Goal: Task Accomplishment & Management: Use online tool/utility

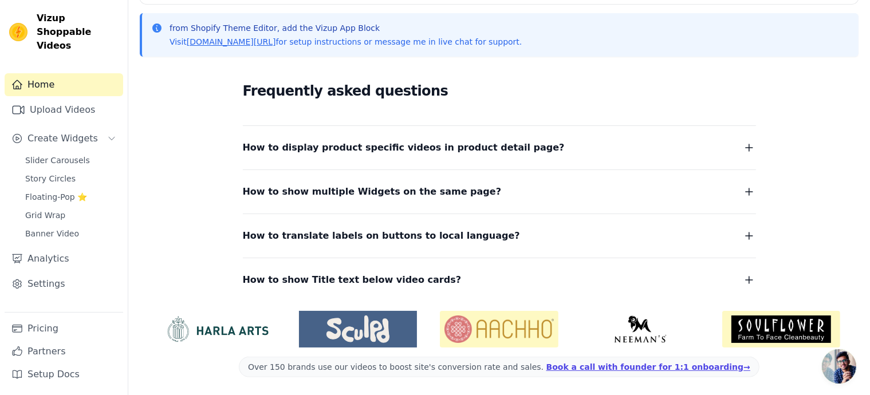
scroll to position [209, 0]
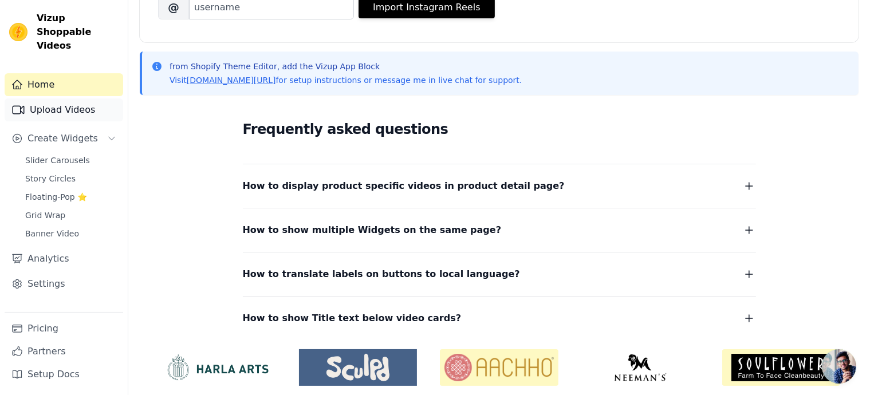
click at [74, 99] on link "Upload Videos" at bounding box center [64, 110] width 119 height 23
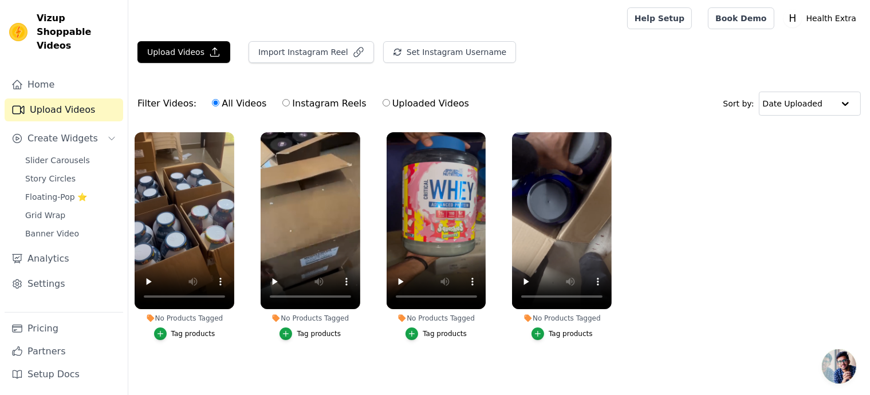
click at [270, 104] on div "All Videos Instagram Reels Uploaded Videos" at bounding box center [341, 104] width 270 height 26
click at [282, 103] on label "Instagram Reels" at bounding box center [324, 103] width 85 height 15
click at [282, 103] on input "Instagram Reels" at bounding box center [285, 102] width 7 height 7
radio input "true"
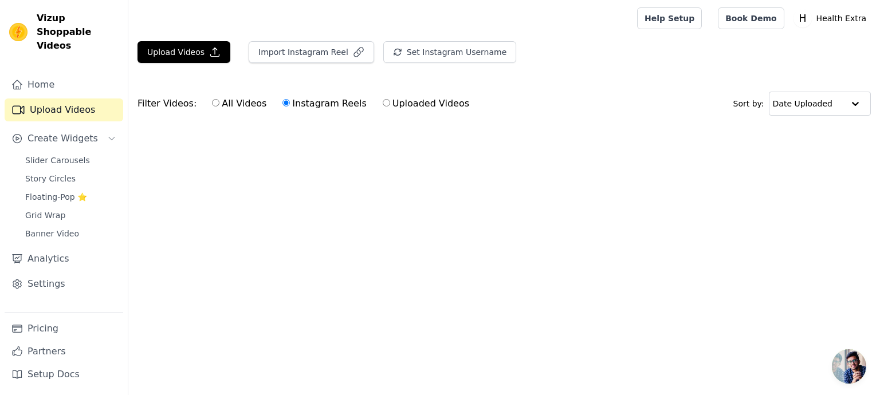
click at [212, 102] on input "All Videos" at bounding box center [215, 102] width 7 height 7
radio input "true"
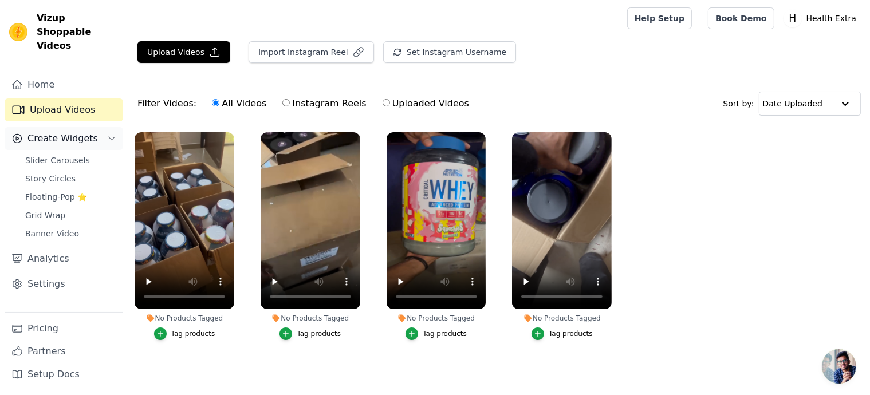
click at [77, 132] on span "Create Widgets" at bounding box center [63, 139] width 70 height 14
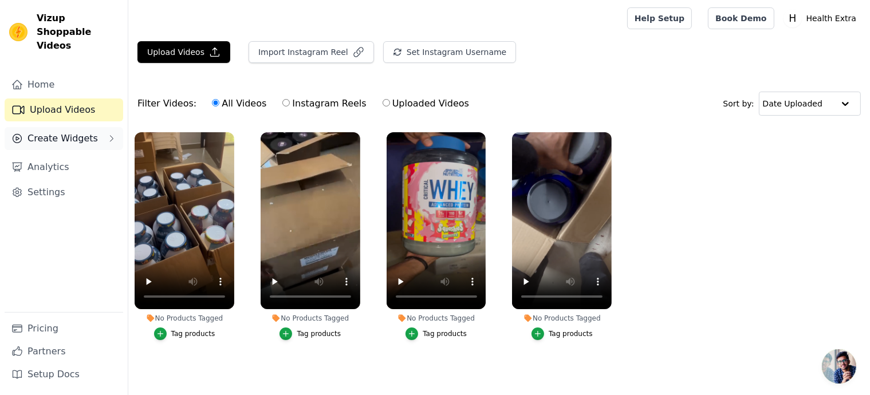
drag, startPoint x: 77, startPoint y: 129, endPoint x: 83, endPoint y: 133, distance: 7.3
click at [78, 132] on span "Create Widgets" at bounding box center [63, 139] width 70 height 14
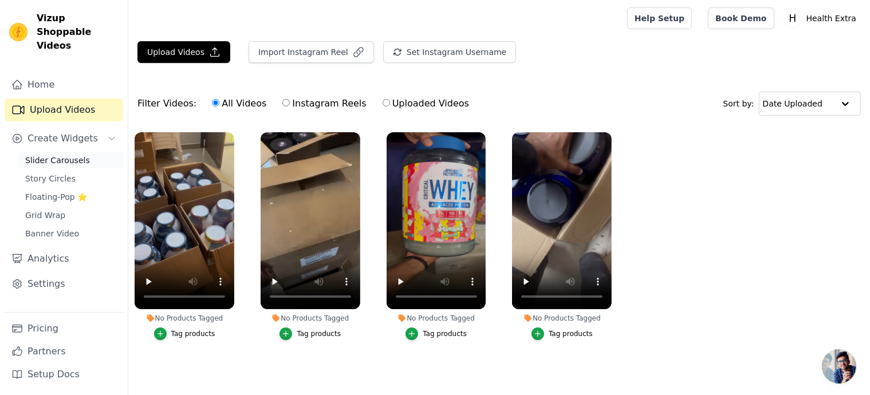
click at [71, 155] on span "Slider Carousels" at bounding box center [57, 160] width 65 height 11
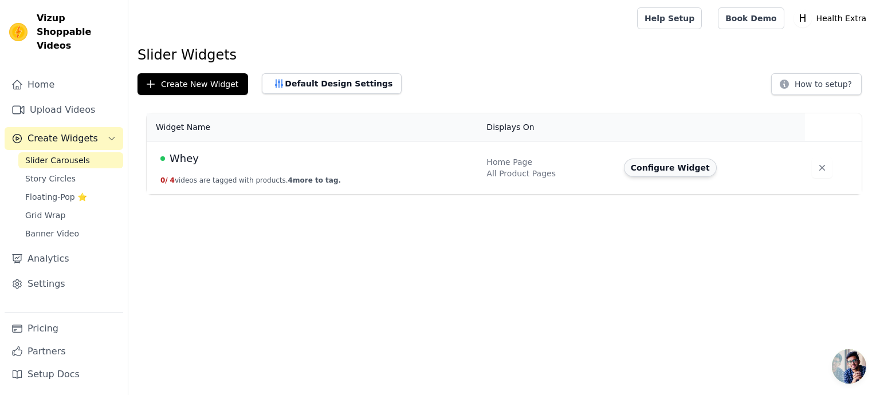
click at [681, 170] on button "Configure Widget" at bounding box center [670, 168] width 93 height 18
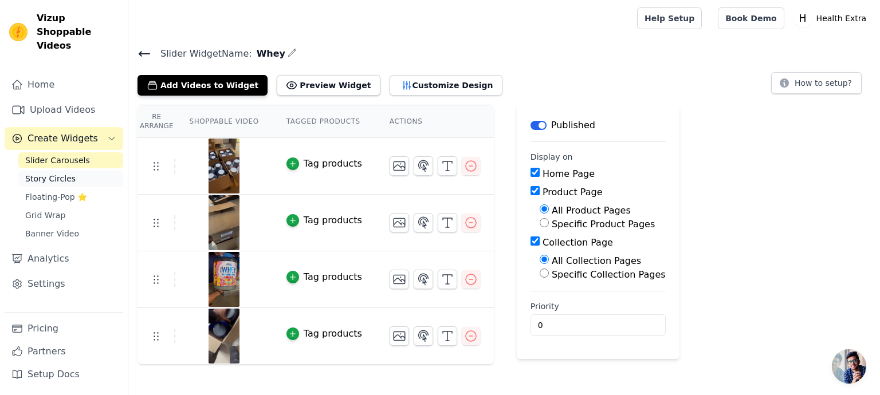
click at [57, 173] on span "Story Circles" at bounding box center [50, 178] width 50 height 11
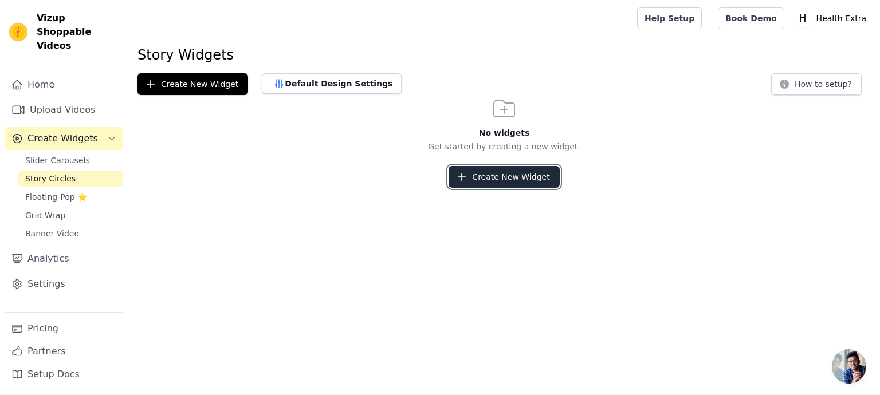
click at [529, 179] on button "Create New Widget" at bounding box center [504, 177] width 111 height 22
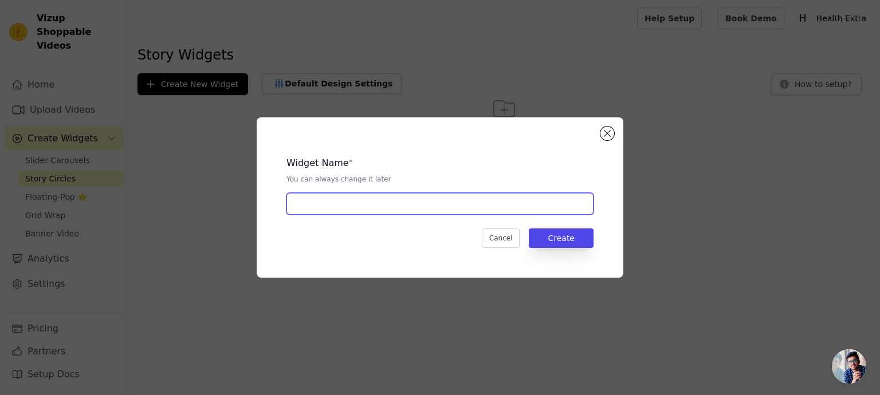
click at [425, 210] on input "text" at bounding box center [439, 204] width 307 height 22
type input "BUY NOW"
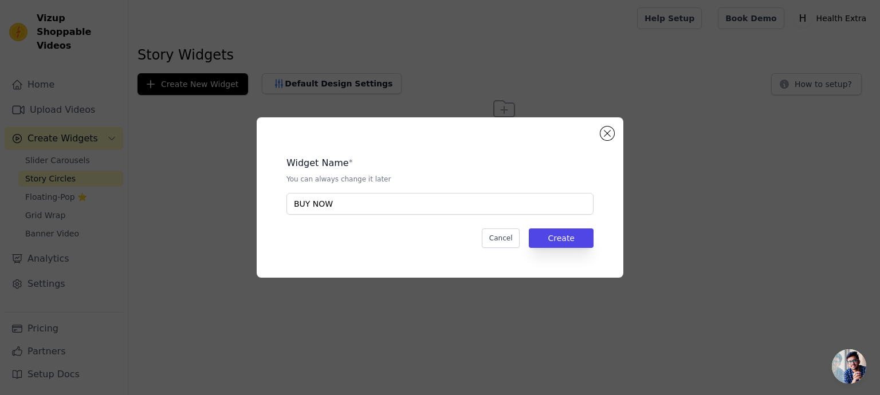
click at [725, 249] on div "Widget Name * You can always change it later BUY NOW Cancel Create" at bounding box center [439, 197] width 843 height 197
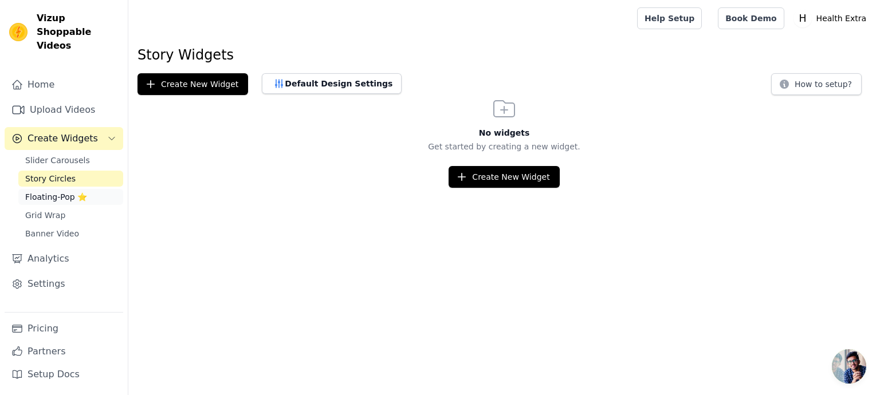
click at [57, 191] on span "Floating-Pop ⭐" at bounding box center [56, 196] width 62 height 11
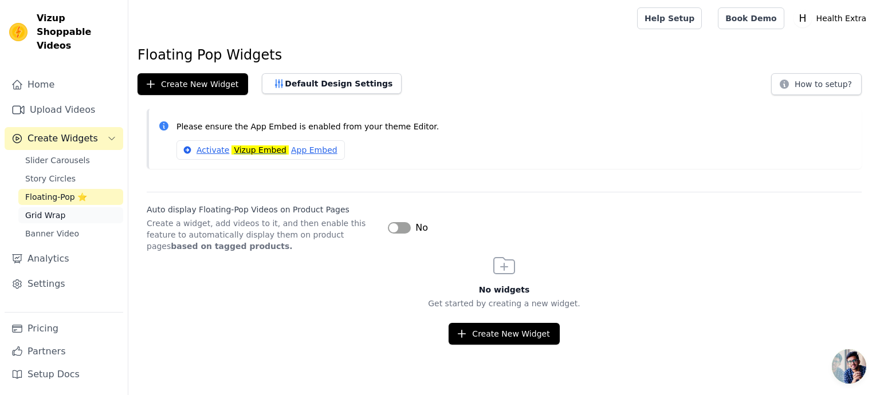
click at [55, 210] on span "Grid Wrap" at bounding box center [45, 215] width 40 height 11
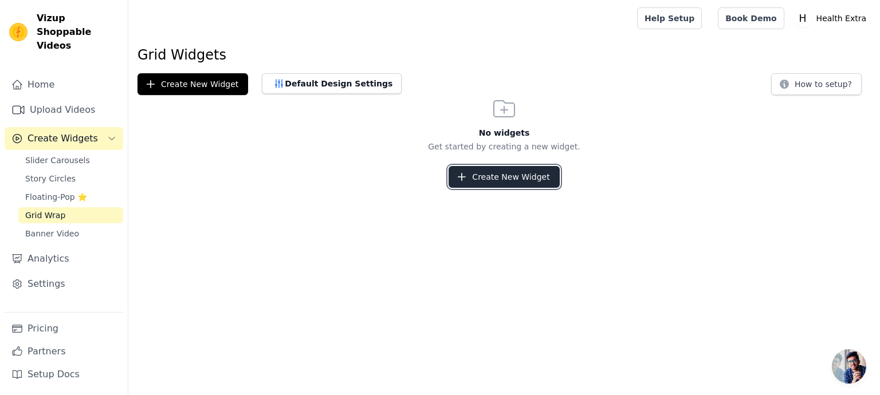
click at [516, 175] on button "Create New Widget" at bounding box center [504, 177] width 111 height 22
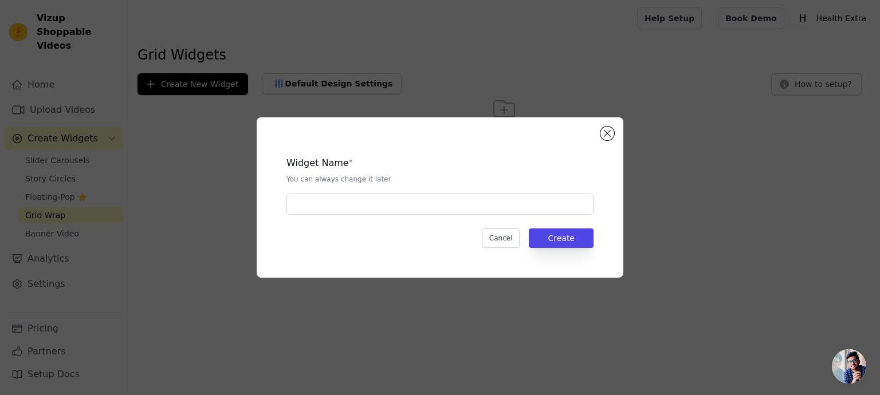
click at [64, 248] on div "Widget Name * You can always change it later Cancel Create" at bounding box center [439, 197] width 843 height 197
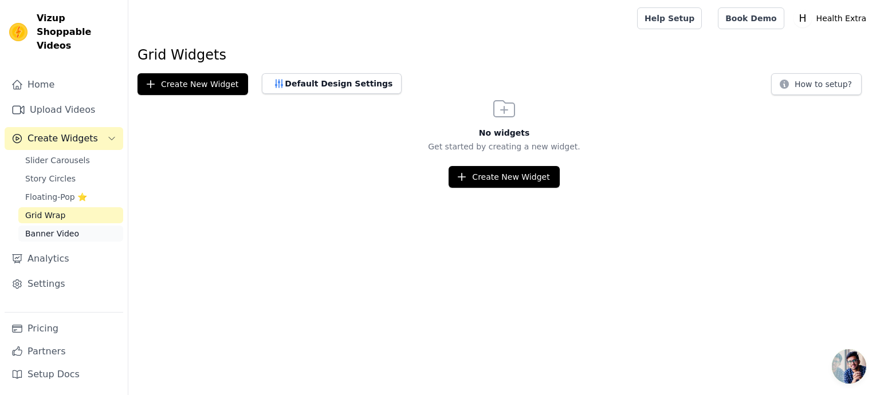
click at [66, 228] on span "Banner Video" at bounding box center [52, 233] width 54 height 11
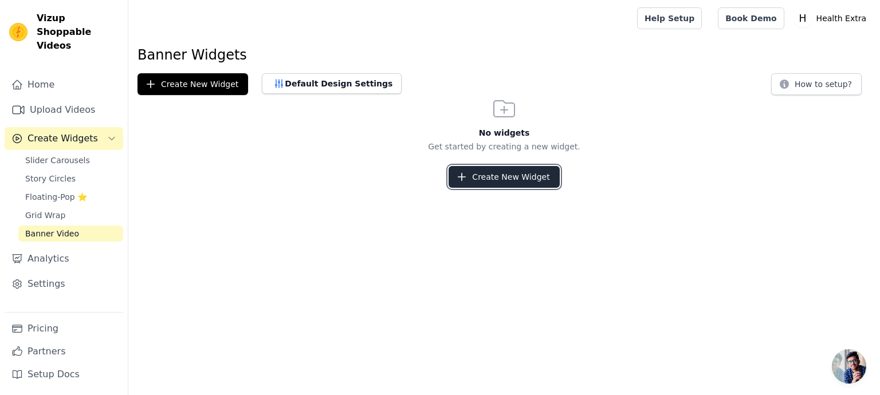
click at [527, 179] on button "Create New Widget" at bounding box center [504, 177] width 111 height 22
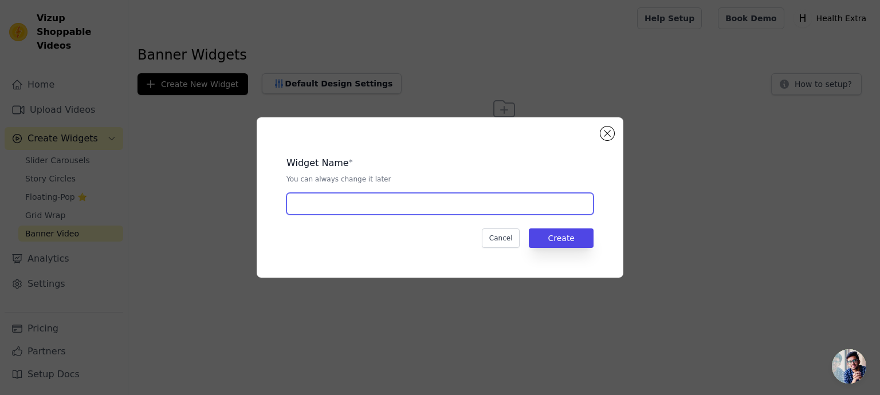
click at [437, 206] on input "text" at bounding box center [439, 204] width 307 height 22
type input "B"
type input "Watch And Buy"
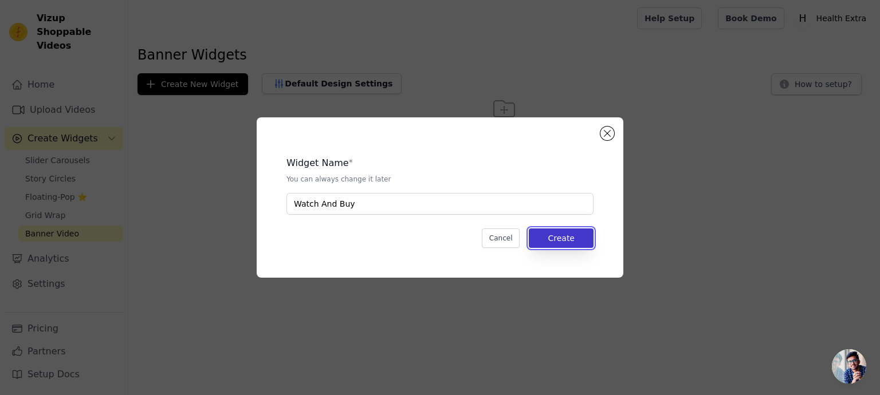
click at [578, 236] on button "Create" at bounding box center [561, 238] width 65 height 19
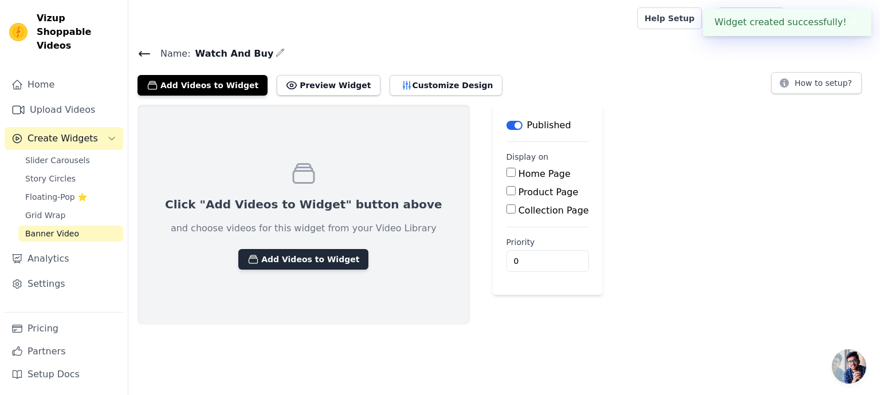
click at [313, 260] on button "Add Videos to Widget" at bounding box center [303, 259] width 130 height 21
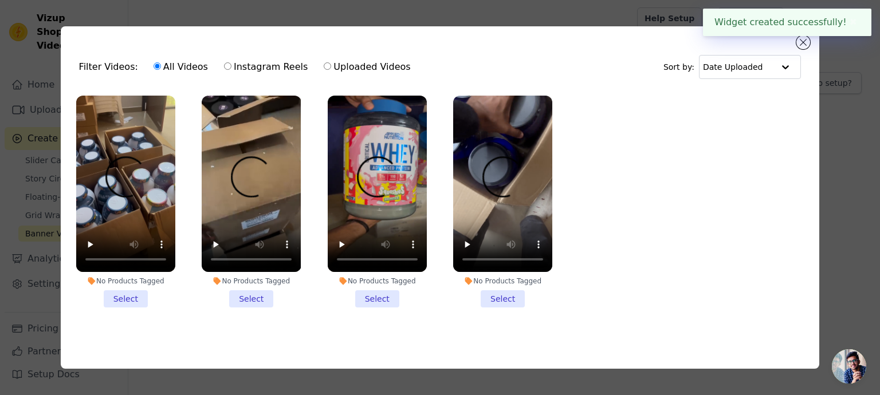
click at [128, 290] on li "No Products Tagged Select" at bounding box center [125, 202] width 99 height 212
click at [0, 0] on input "No Products Tagged Select" at bounding box center [0, 0] width 0 height 0
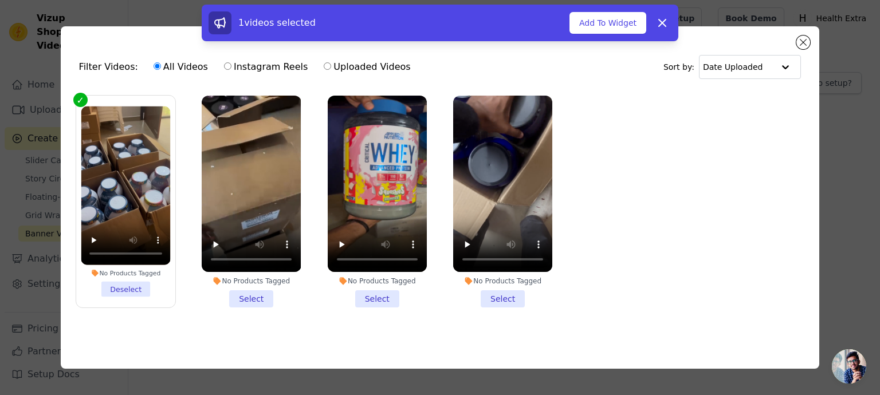
click at [225, 292] on li "No Products Tagged Select" at bounding box center [251, 202] width 99 height 212
click at [0, 0] on input "No Products Tagged Select" at bounding box center [0, 0] width 0 height 0
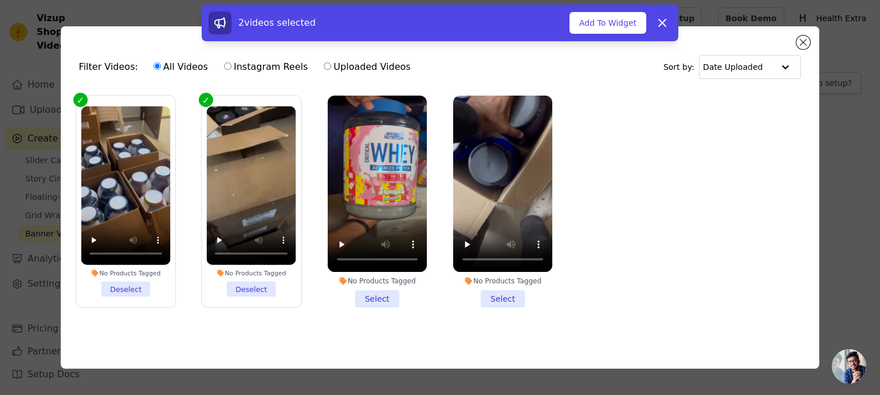
click at [377, 291] on li "No Products Tagged Select" at bounding box center [377, 202] width 99 height 212
click at [0, 0] on input "No Products Tagged Select" at bounding box center [0, 0] width 0 height 0
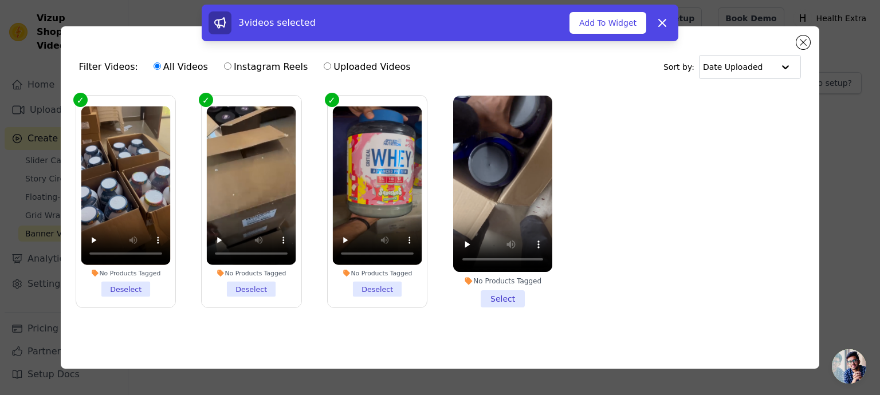
click at [509, 296] on li "No Products Tagged Select" at bounding box center [502, 202] width 99 height 212
click at [0, 0] on input "No Products Tagged Select" at bounding box center [0, 0] width 0 height 0
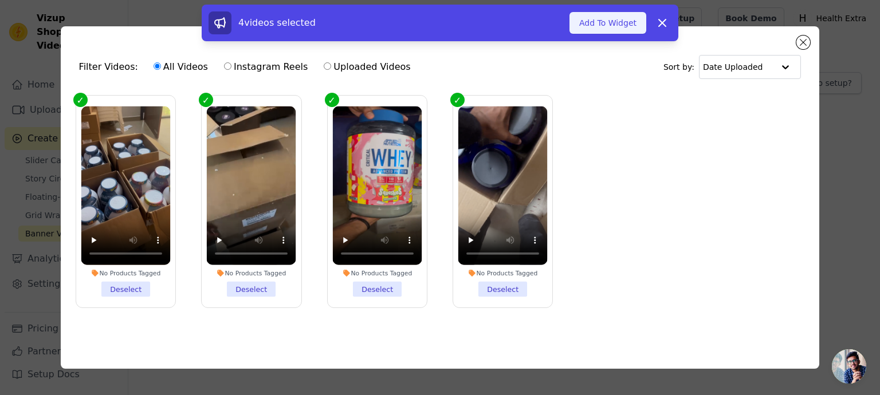
click at [615, 26] on button "Add To Widget" at bounding box center [608, 23] width 77 height 22
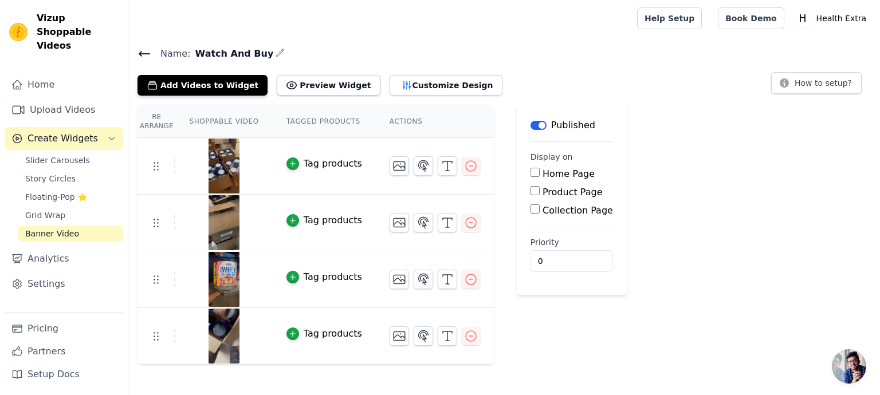
click at [531, 172] on input "Home Page" at bounding box center [535, 172] width 9 height 9
checkbox input "true"
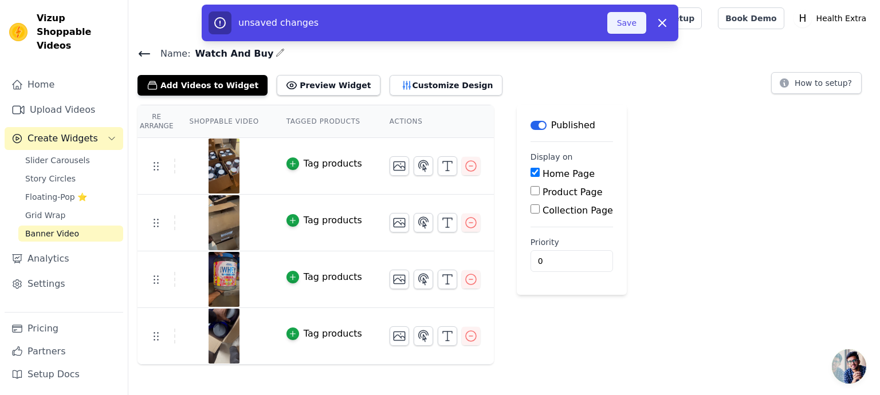
click at [631, 21] on button "Save" at bounding box center [626, 23] width 39 height 22
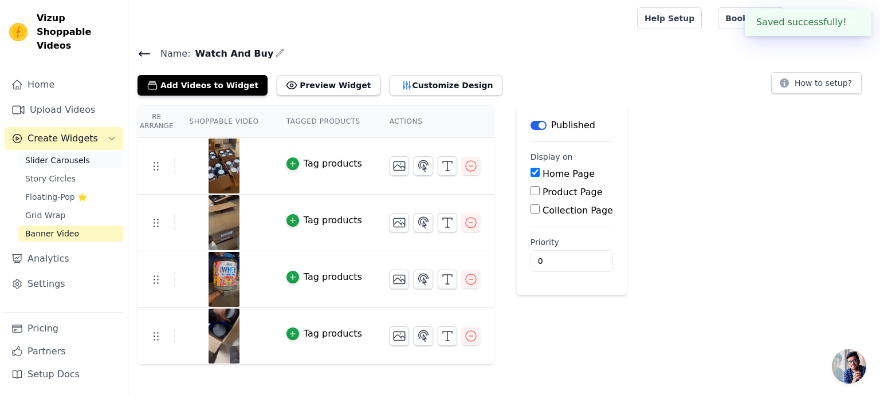
click at [58, 155] on span "Slider Carousels" at bounding box center [57, 160] width 65 height 11
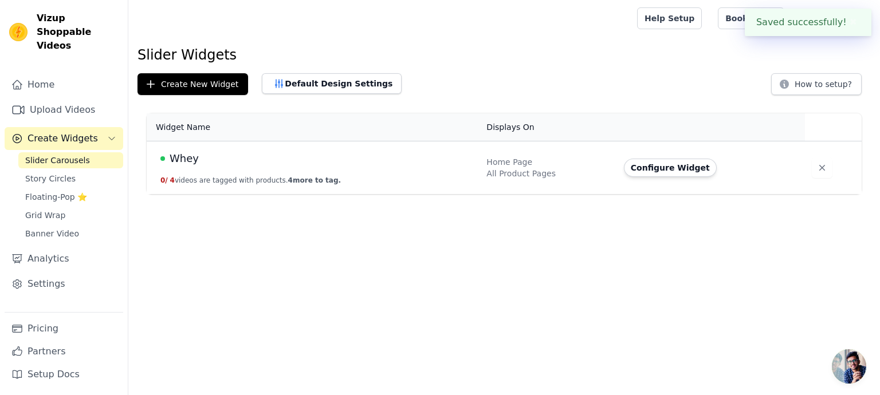
click at [438, 171] on td "Whey 0 / 4 videos are tagged with products. 4 more to tag." at bounding box center [313, 168] width 333 height 53
click at [674, 172] on button "Configure Widget" at bounding box center [670, 168] width 93 height 18
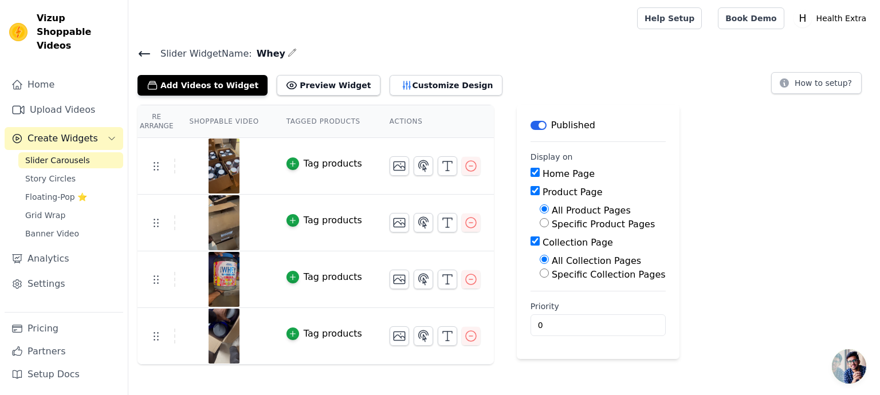
click at [540, 227] on input "Specific Product Pages" at bounding box center [544, 222] width 9 height 9
radio input "true"
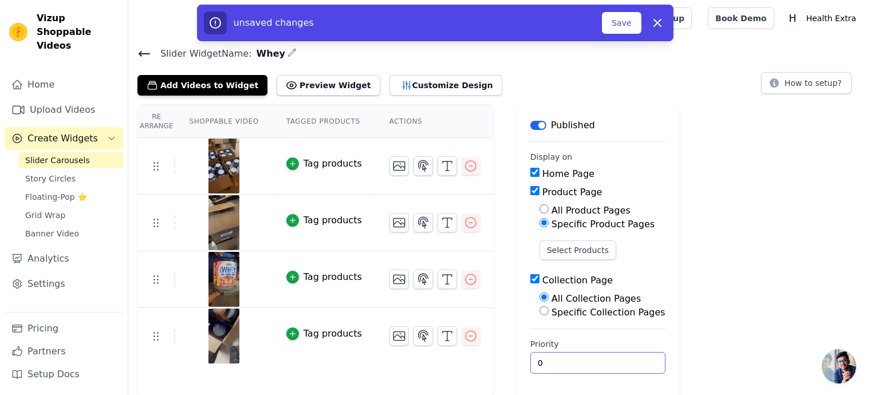
click at [556, 363] on input "0" at bounding box center [598, 363] width 135 height 22
click at [622, 29] on button "Save" at bounding box center [621, 23] width 39 height 22
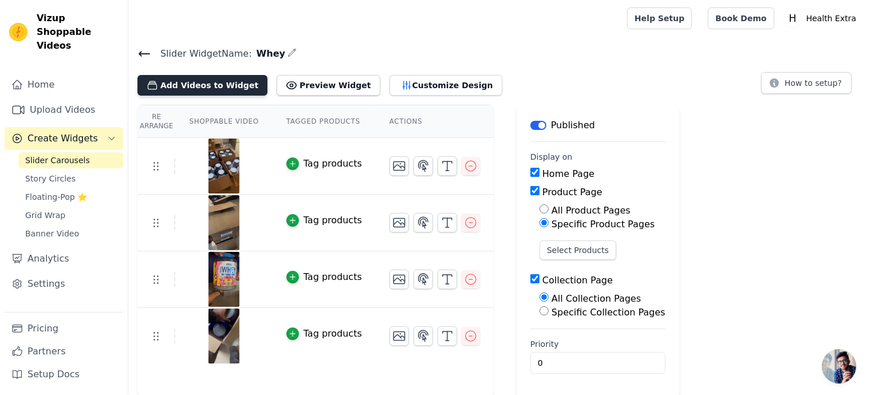
click at [197, 86] on button "Add Videos to Widget" at bounding box center [203, 85] width 130 height 21
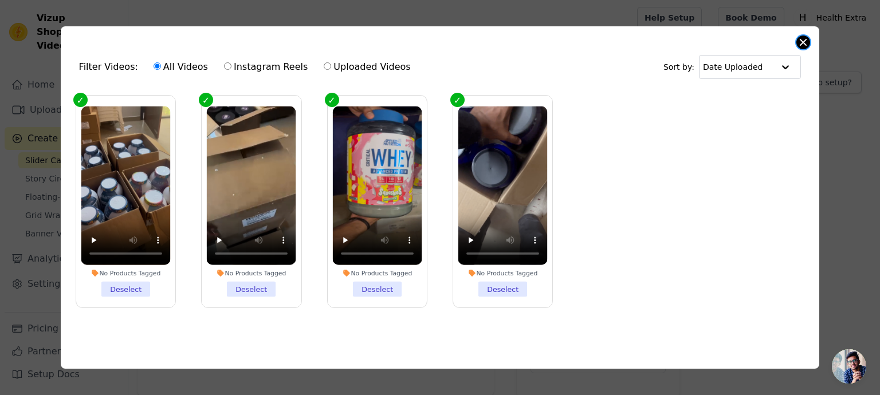
click at [802, 37] on button "Close modal" at bounding box center [803, 43] width 14 height 14
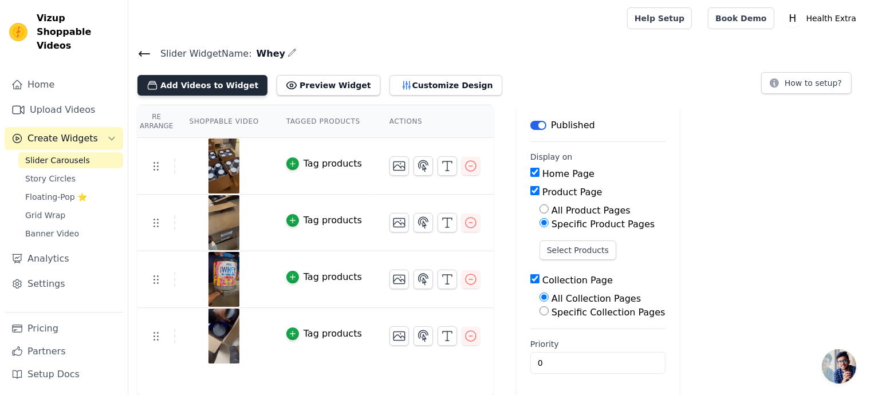
click at [190, 88] on button "Add Videos to Widget" at bounding box center [203, 85] width 130 height 21
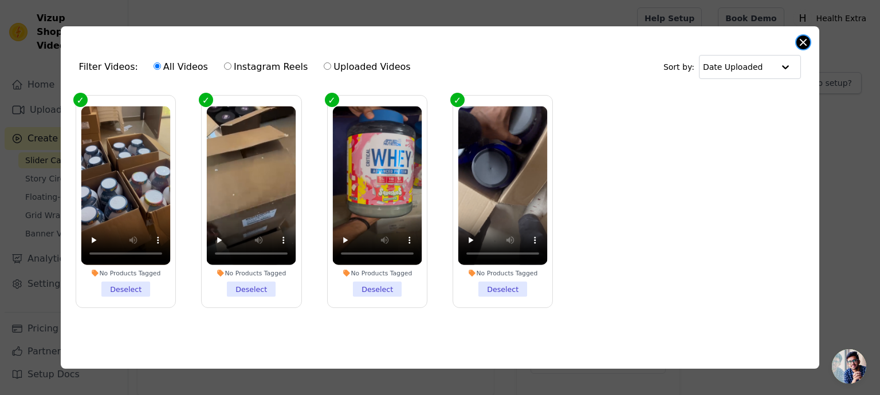
click at [805, 38] on button "Close modal" at bounding box center [803, 43] width 14 height 14
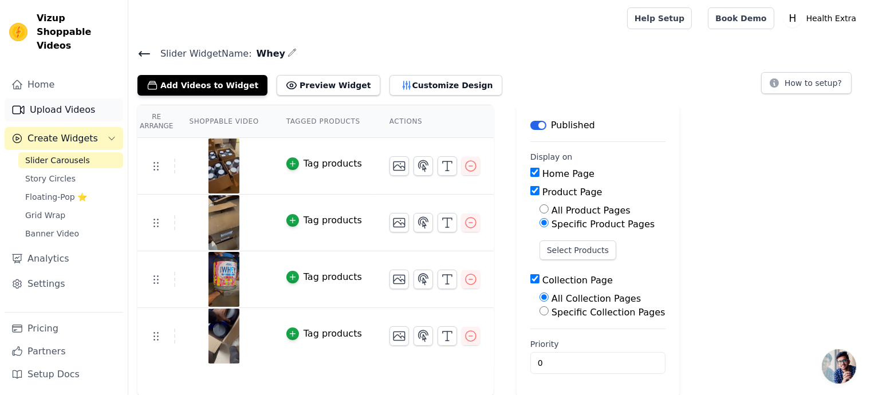
click at [86, 99] on link "Upload Videos" at bounding box center [64, 110] width 119 height 23
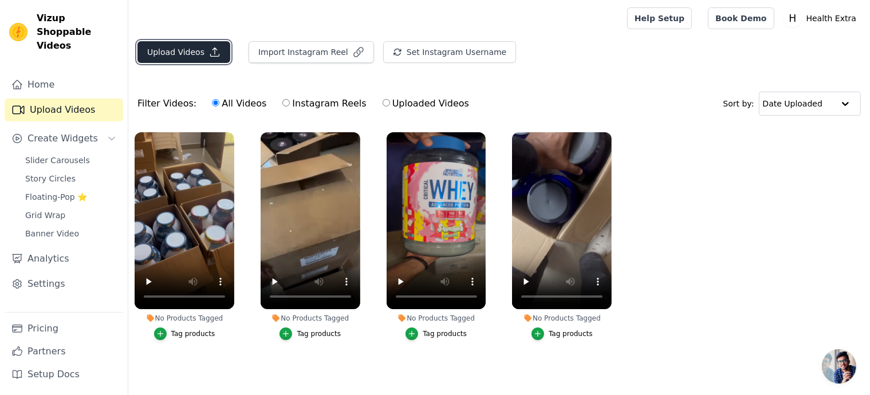
click at [174, 51] on button "Upload Videos" at bounding box center [184, 52] width 93 height 22
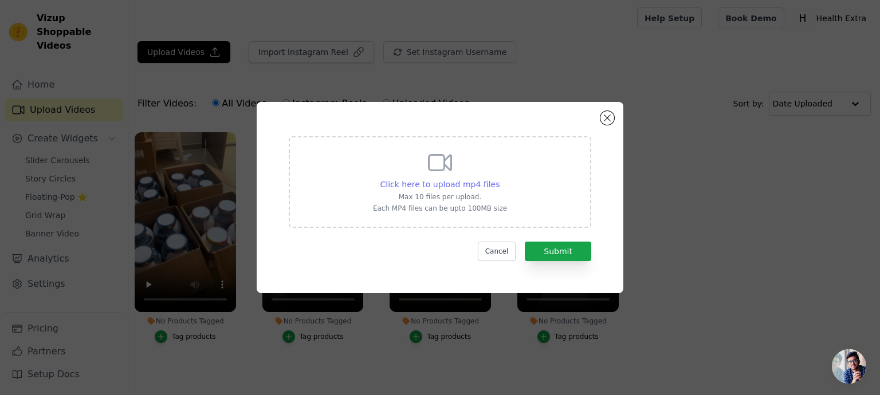
click at [422, 187] on span "Click here to upload mp4 files" at bounding box center [440, 184] width 120 height 9
click at [499, 179] on input "Click here to upload mp4 files Max 10 files per upload. Each MP4 files can be u…" at bounding box center [499, 178] width 1 height 1
click at [447, 174] on icon at bounding box center [440, 163] width 28 height 28
click at [499, 178] on input "Click here to upload mp4 files Max 10 files per upload. Each MP4 files can be u…" at bounding box center [499, 178] width 1 height 1
type input "C:\fakepath\EAA+ Hydration ✅ Premium Imported product🚚 All India Free DeliveryD…"
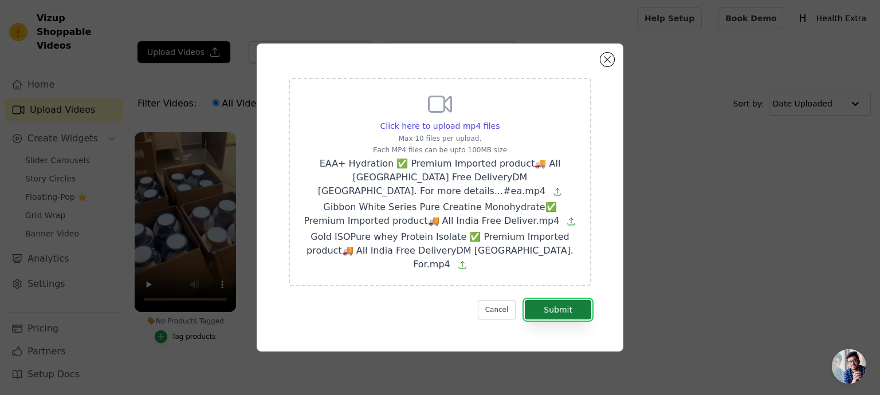
click at [560, 300] on button "Submit" at bounding box center [558, 309] width 66 height 19
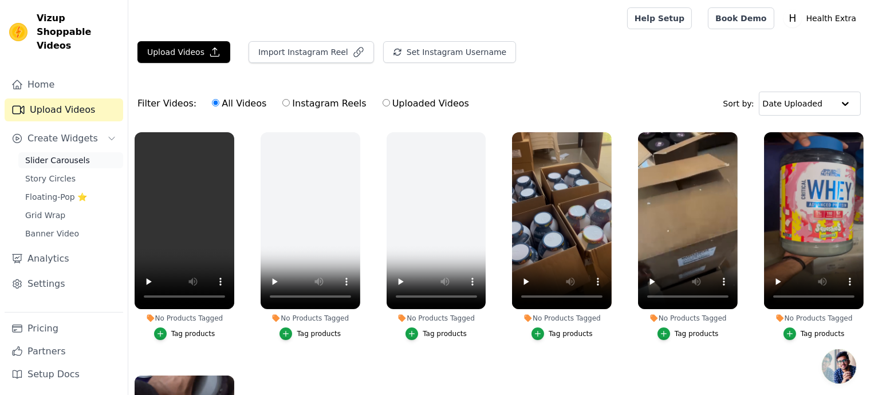
click at [73, 155] on span "Slider Carousels" at bounding box center [57, 160] width 65 height 11
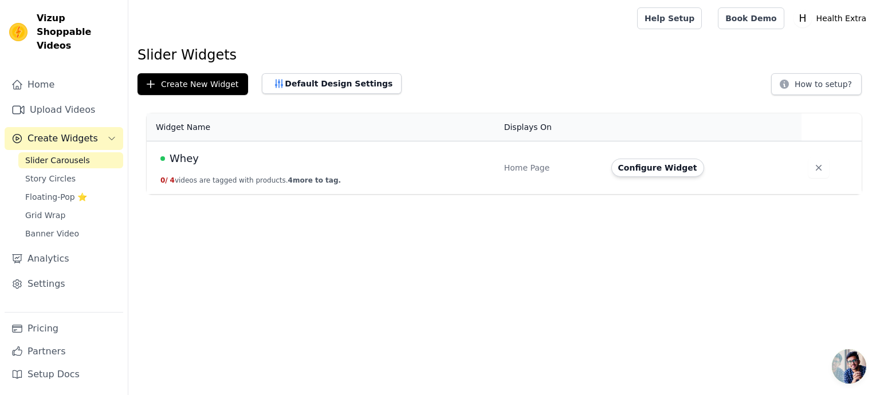
click at [248, 168] on td "Whey 0 / 4 videos are tagged with products. 4 more to tag." at bounding box center [322, 168] width 351 height 53
click at [671, 170] on button "Configure Widget" at bounding box center [657, 168] width 93 height 18
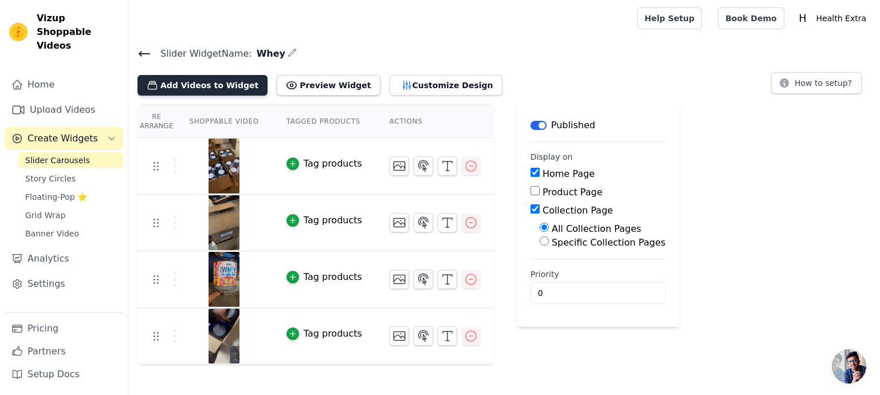
click at [210, 90] on button "Add Videos to Widget" at bounding box center [203, 85] width 130 height 21
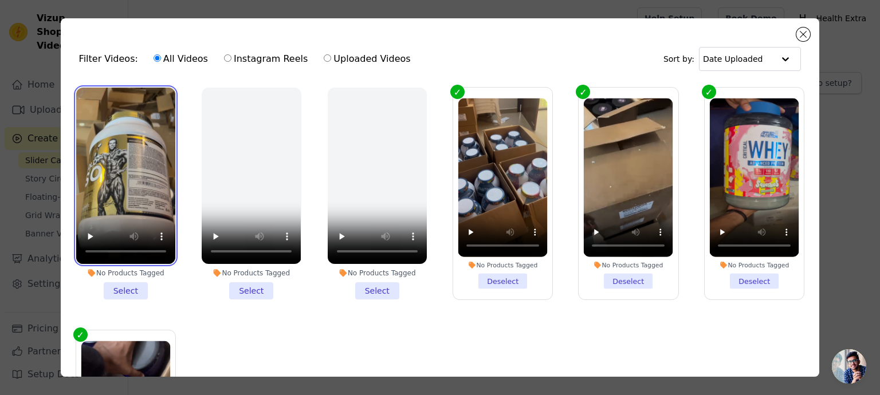
click at [128, 192] on video at bounding box center [125, 176] width 99 height 176
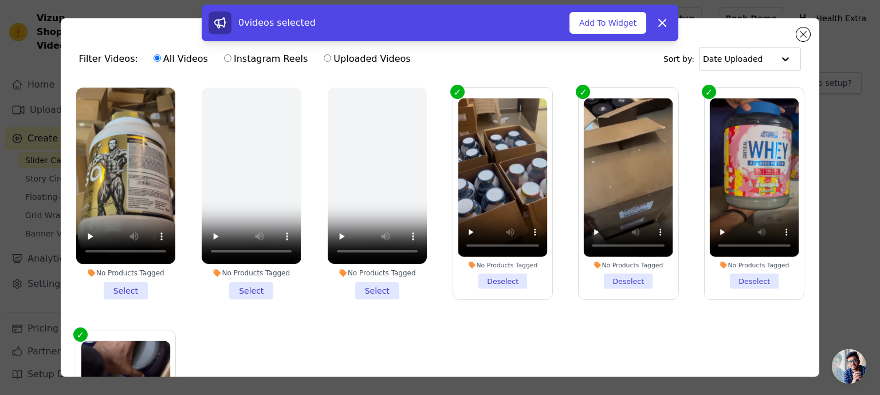
click at [124, 286] on li "No Products Tagged Select" at bounding box center [125, 194] width 99 height 212
click at [0, 0] on input "No Products Tagged Select" at bounding box center [0, 0] width 0 height 0
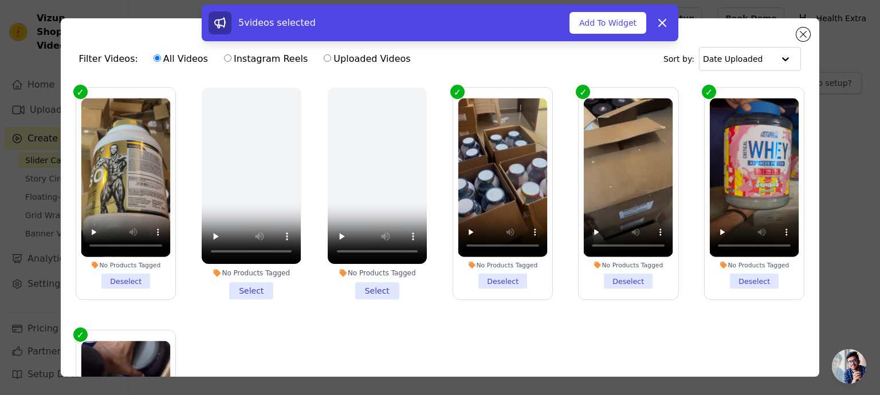
click at [253, 280] on li "No Products Tagged Select" at bounding box center [251, 194] width 99 height 212
click at [0, 0] on input "No Products Tagged Select" at bounding box center [0, 0] width 0 height 0
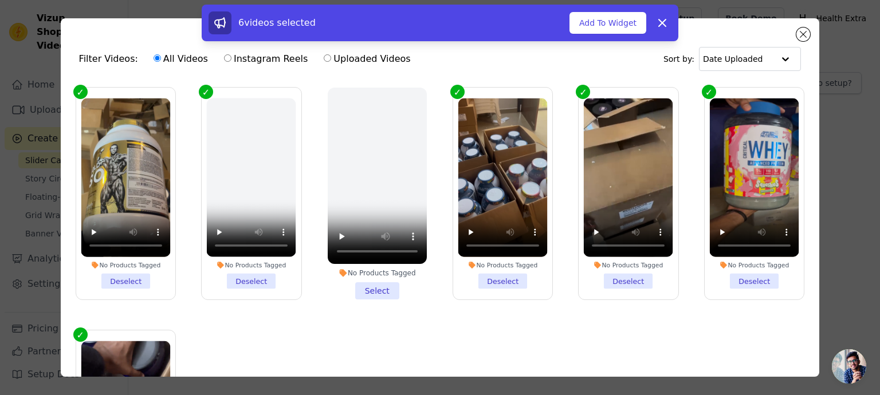
click at [371, 286] on li "No Products Tagged Select" at bounding box center [377, 194] width 99 height 212
click at [0, 0] on input "No Products Tagged Select" at bounding box center [0, 0] width 0 height 0
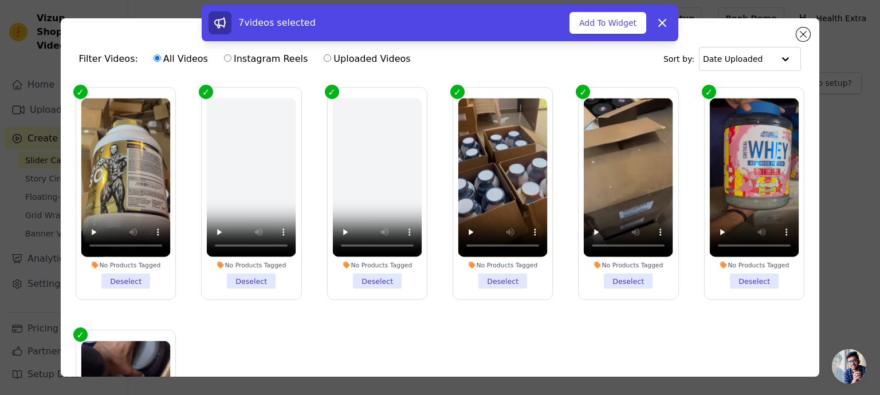
click at [368, 277] on li "No Products Tagged Deselect" at bounding box center [376, 194] width 89 height 191
click at [0, 0] on input "No Products Tagged Deselect" at bounding box center [0, 0] width 0 height 0
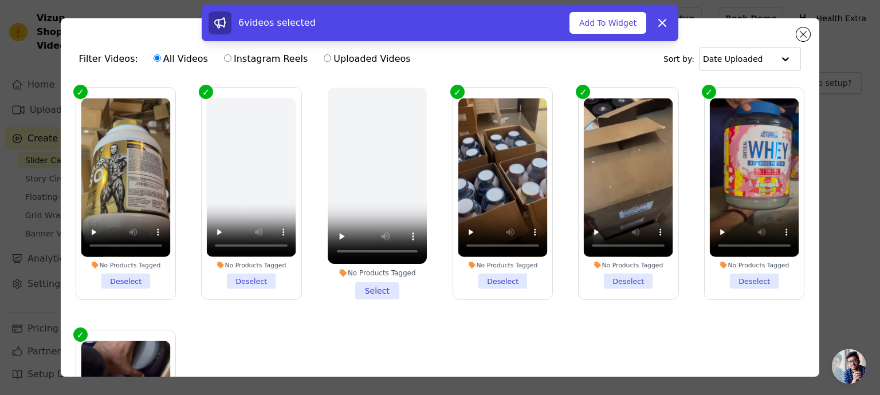
click at [249, 280] on li "No Products Tagged Deselect" at bounding box center [251, 194] width 89 height 191
click at [0, 0] on input "No Products Tagged Deselect" at bounding box center [0, 0] width 0 height 0
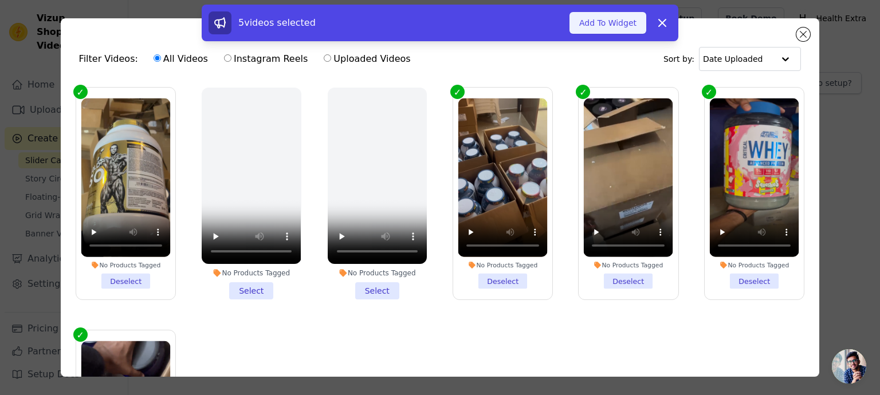
click at [616, 23] on button "Add To Widget" at bounding box center [608, 23] width 77 height 22
